Goal: Use online tool/utility: Utilize a website feature to perform a specific function

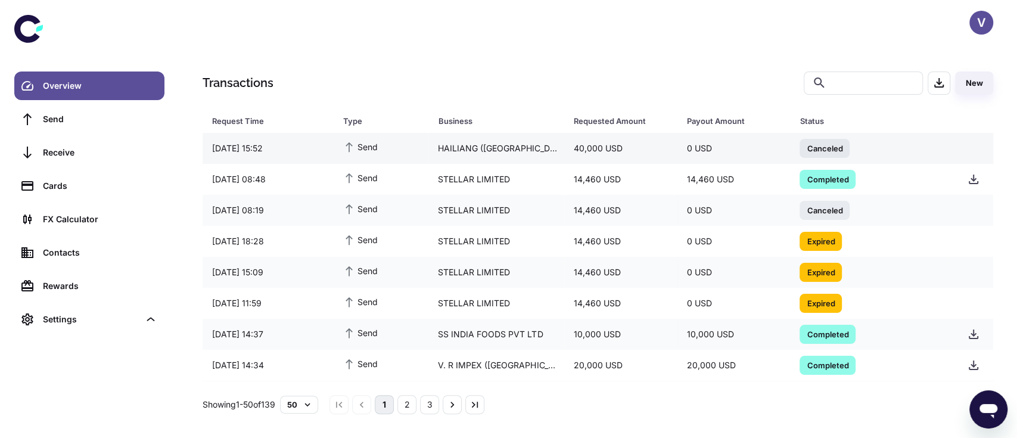
click at [465, 148] on div "HAILIANG ([GEOGRAPHIC_DATA])PTE. LTD." at bounding box center [496, 148] width 136 height 23
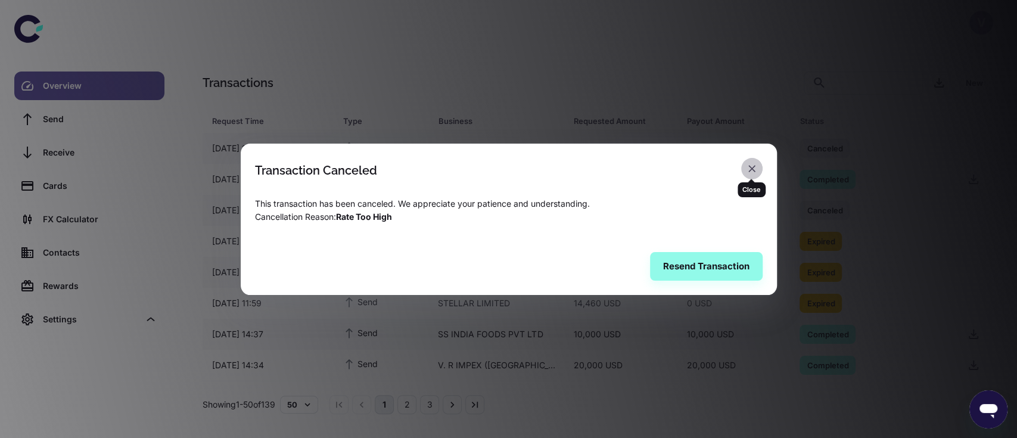
click at [754, 173] on icon "button" at bounding box center [752, 169] width 12 height 12
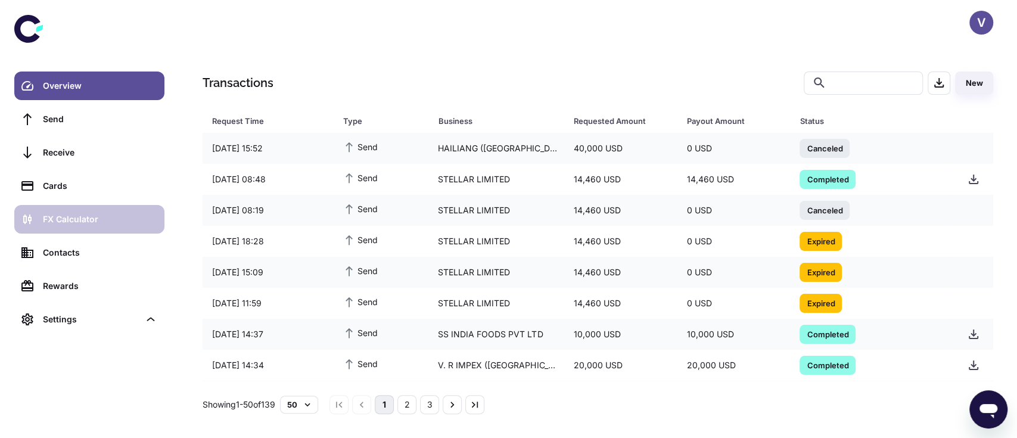
click at [83, 219] on div "FX Calculator" at bounding box center [100, 219] width 114 height 13
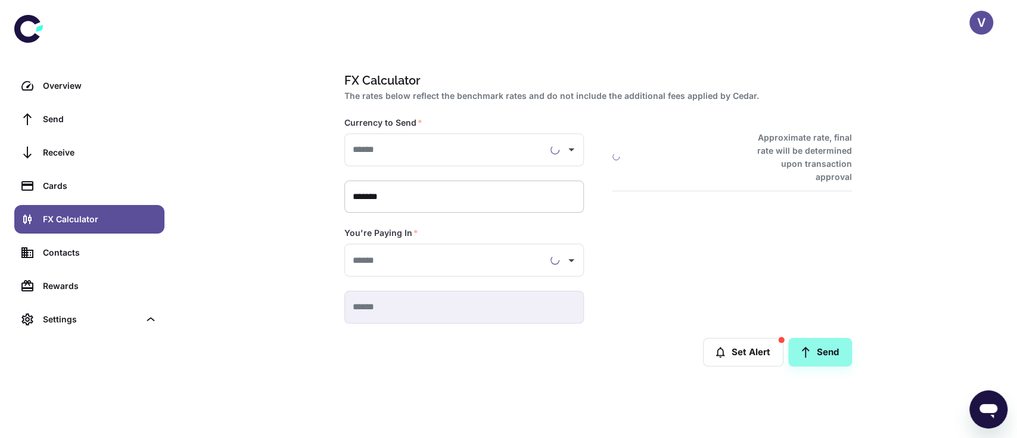
type input "**********"
